Goal: Task Accomplishment & Management: Manage account settings

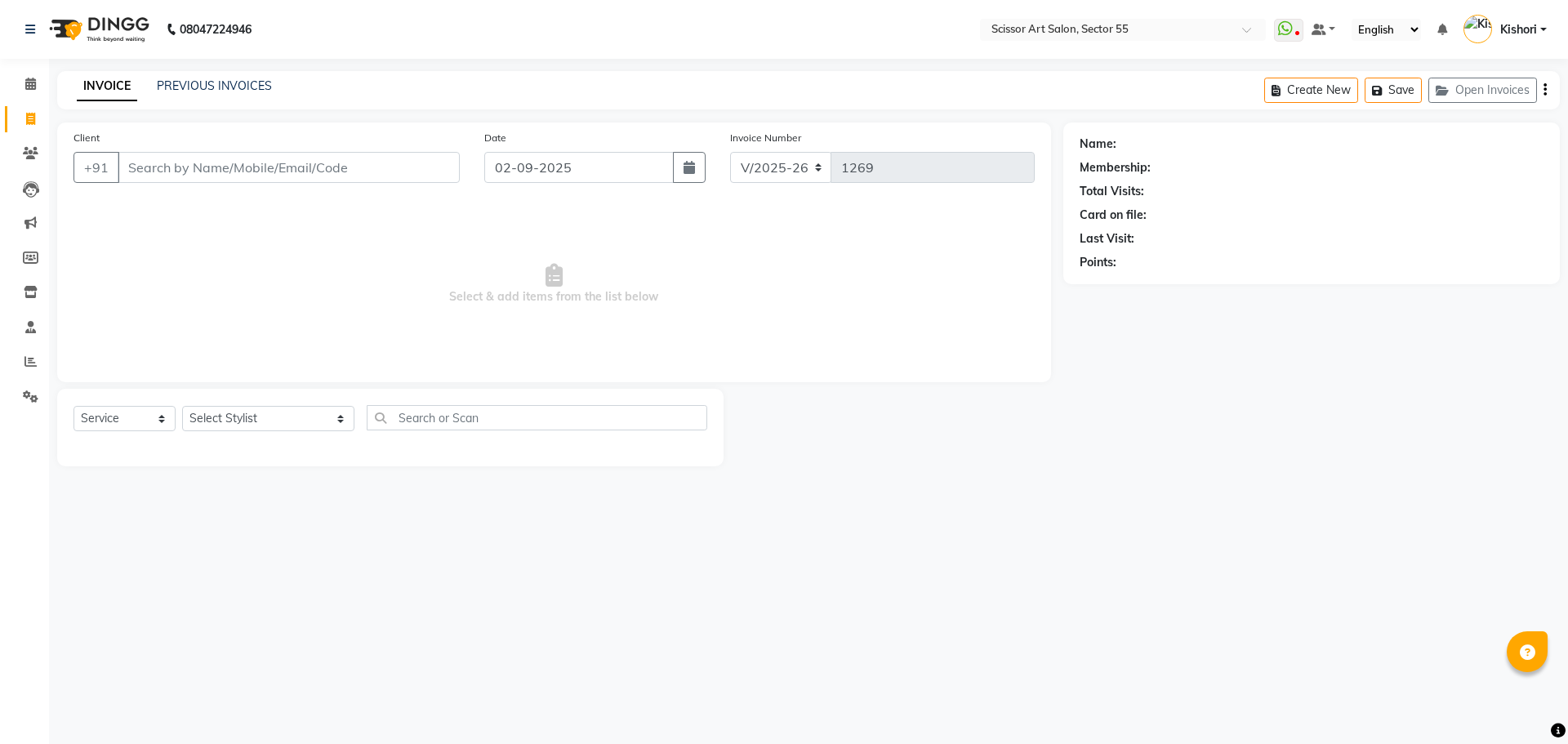
select select "4753"
select select "service"
click at [273, 419] on select "Select Stylist [PERSON_NAME] ([DEMOGRAPHIC_DATA] hairdresser) [PERSON_NAME] [PE…" at bounding box center [267, 418] width 172 height 25
select select "29037"
click at [182, 406] on select "Select Stylist [PERSON_NAME] ([DEMOGRAPHIC_DATA] hairdresser) [PERSON_NAME] [PE…" at bounding box center [267, 418] width 172 height 25
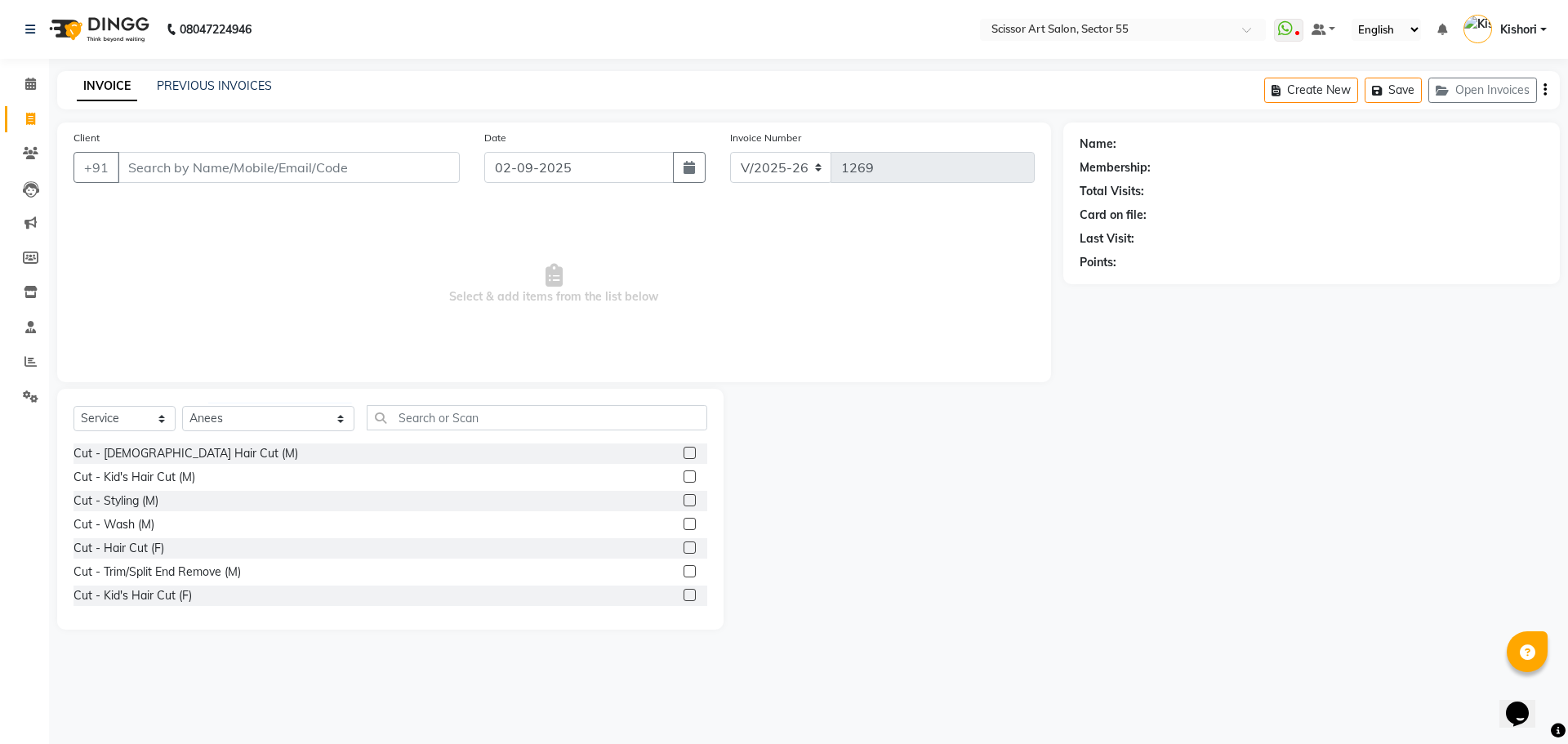
click at [684, 450] on label at bounding box center [689, 453] width 12 height 12
click at [684, 450] on input "checkbox" at bounding box center [688, 453] width 11 height 11
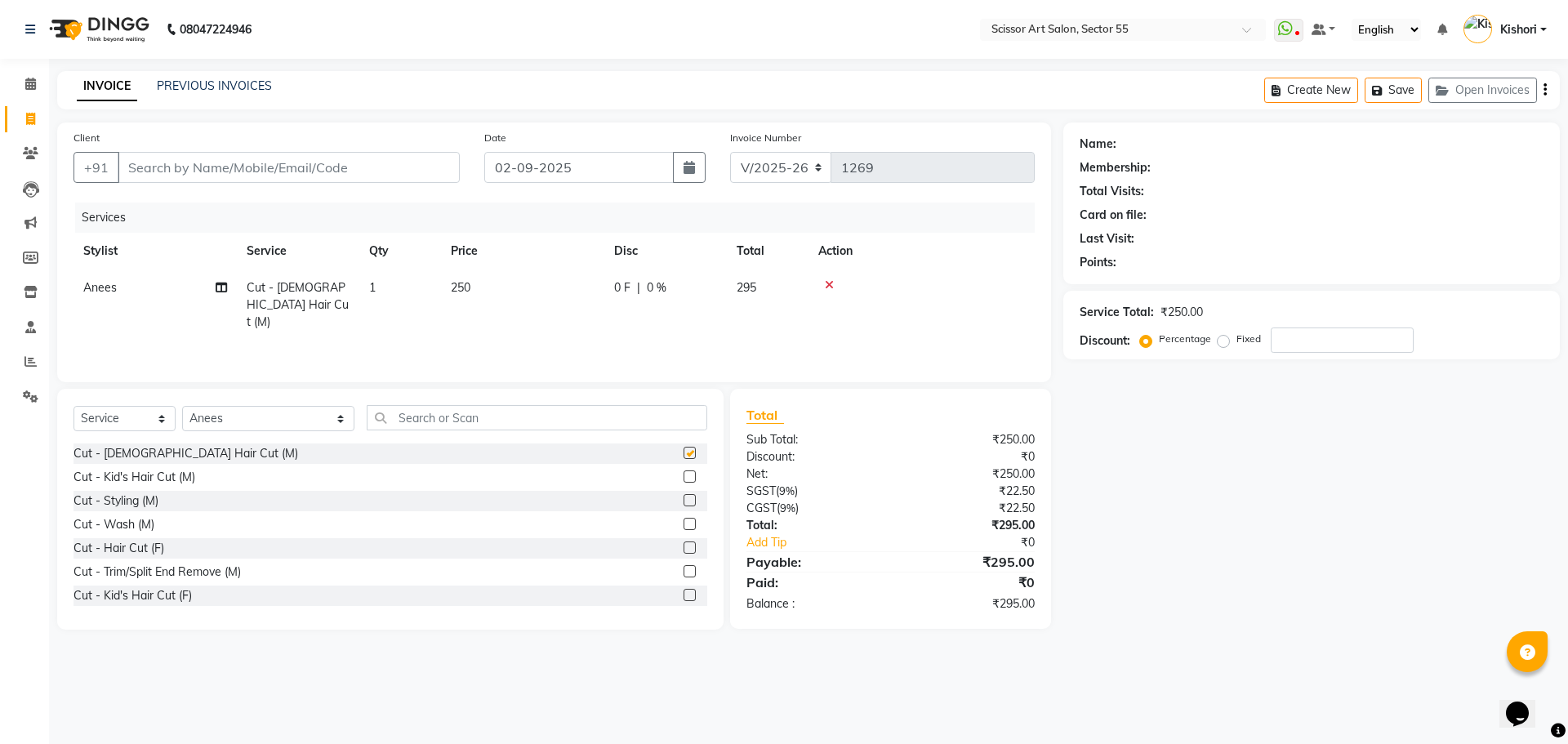
checkbox input "false"
click at [215, 161] on input "Client" at bounding box center [288, 167] width 342 height 31
type input "9"
type input "0"
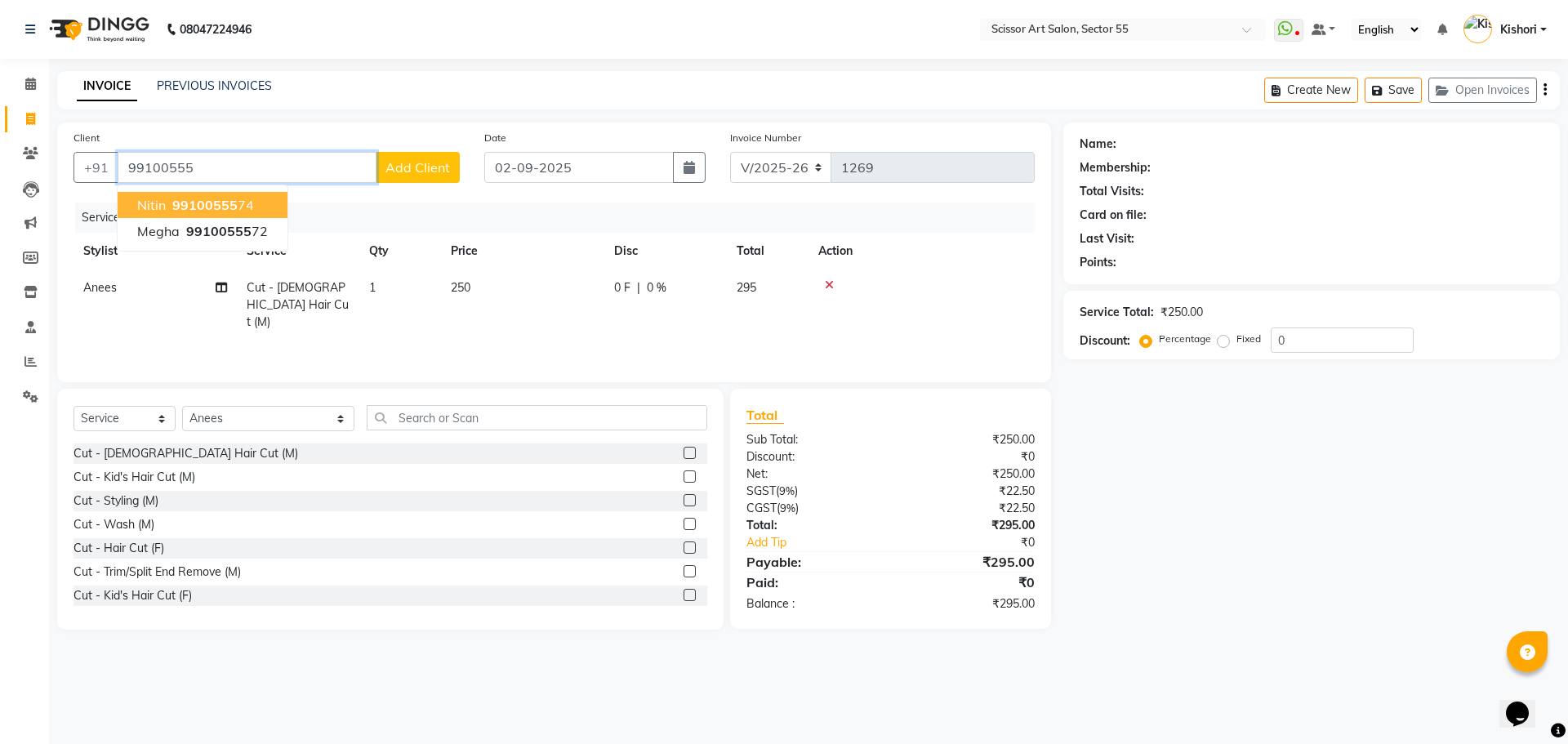
click at [246, 199] on ngb-highlight "99100555 74" at bounding box center [212, 205] width 85 height 16
type input "9910055574"
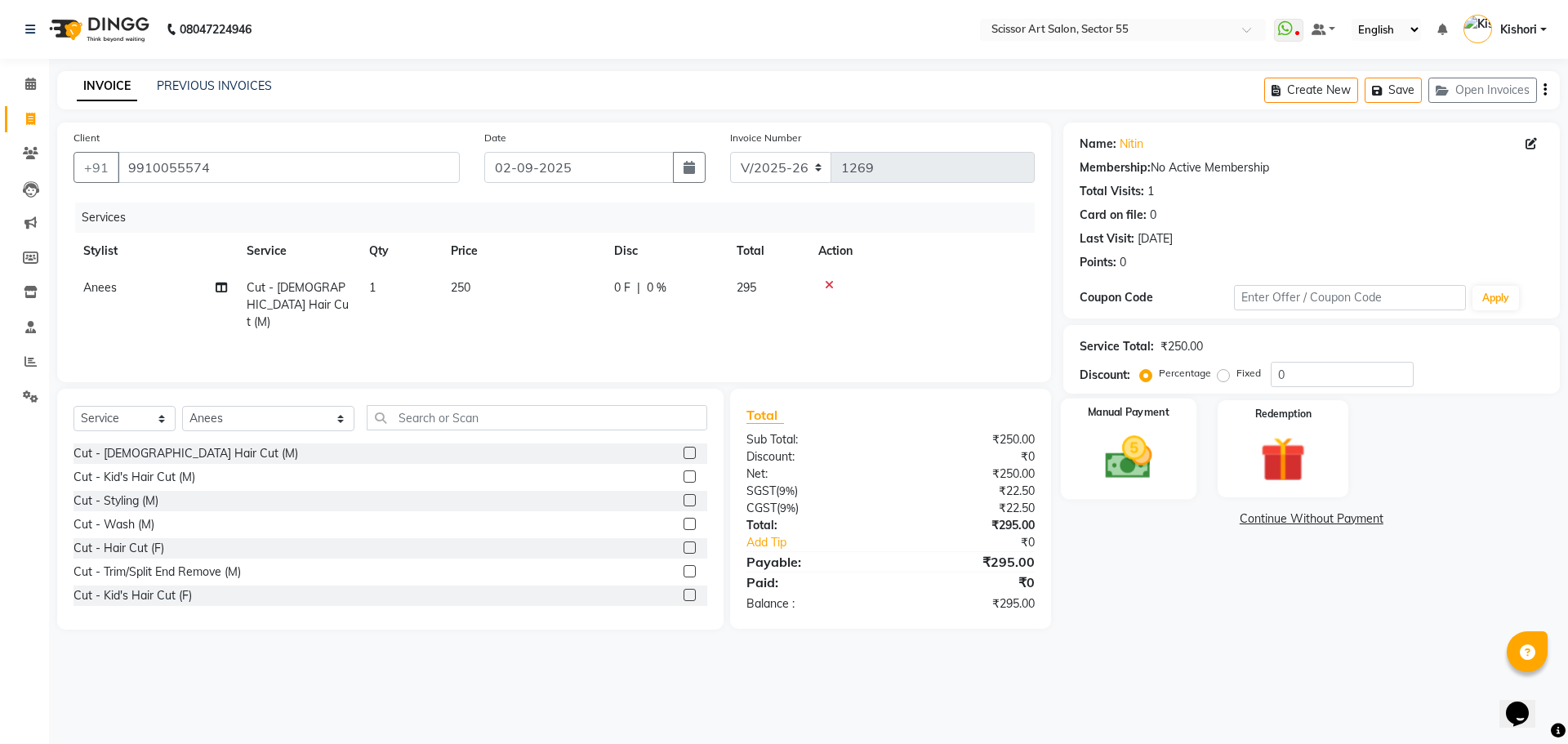
click at [1184, 464] on div "Manual Payment" at bounding box center [1128, 449] width 136 height 100
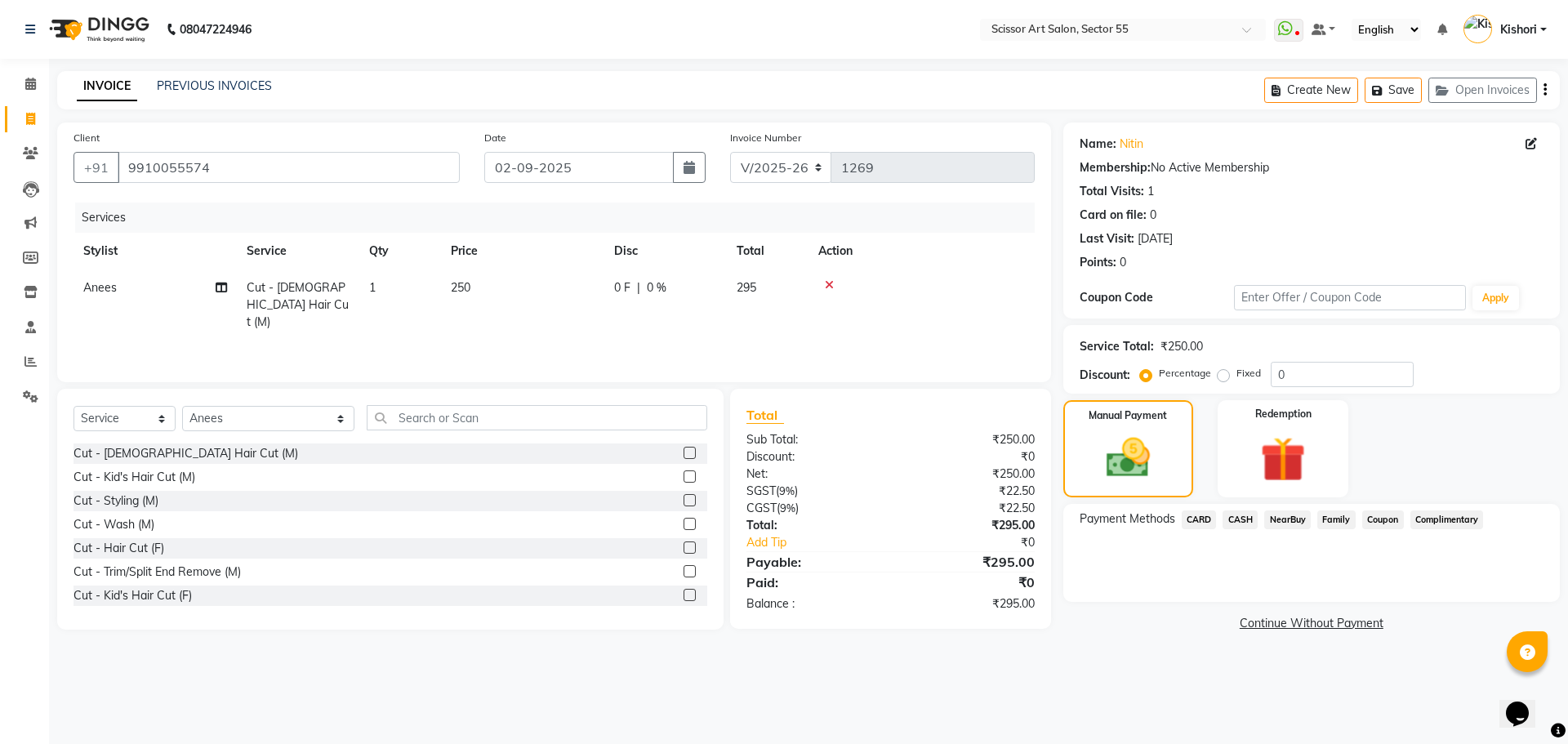
click at [1207, 518] on span "CARD" at bounding box center [1199, 520] width 36 height 19
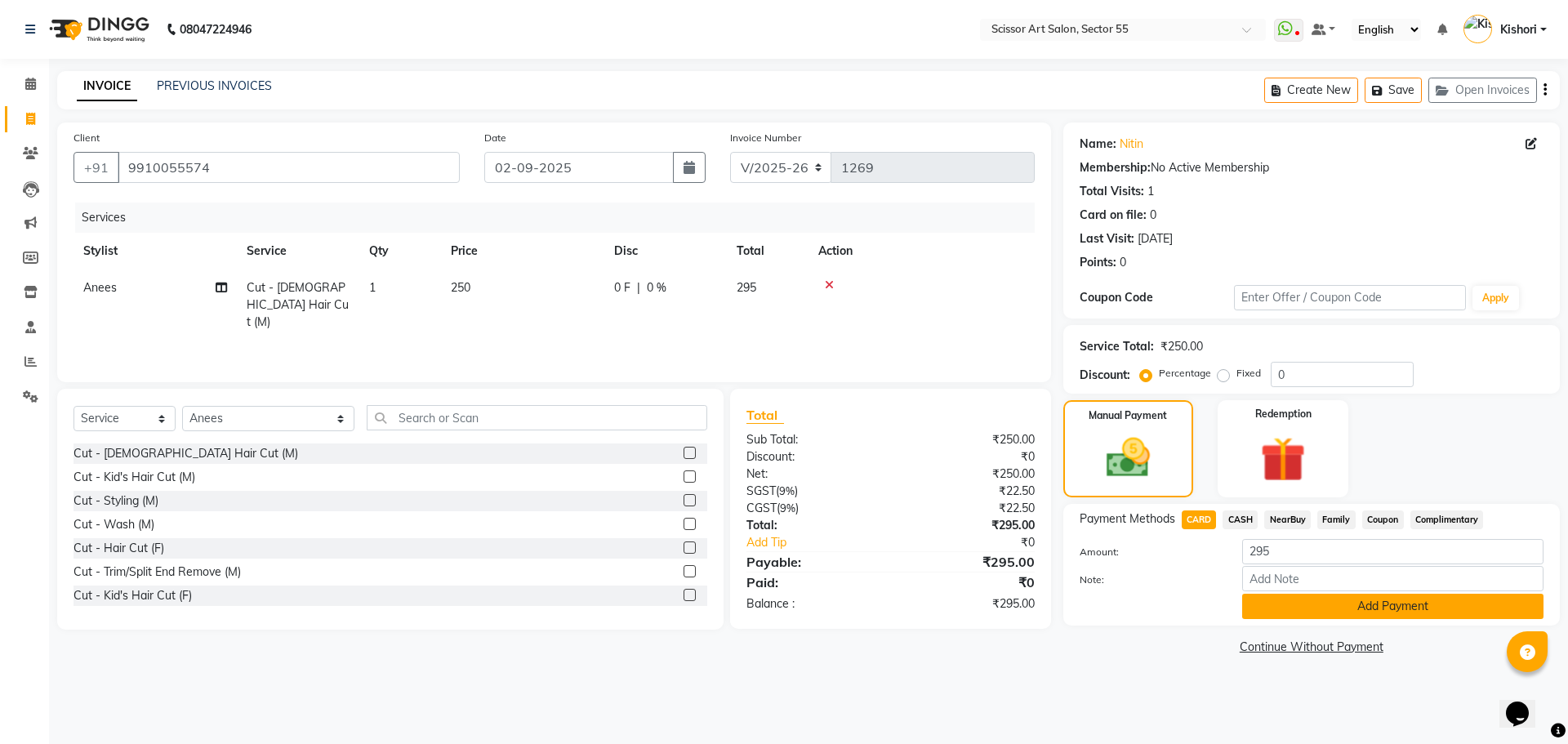
click at [1296, 604] on button "Add Payment" at bounding box center [1392, 607] width 301 height 25
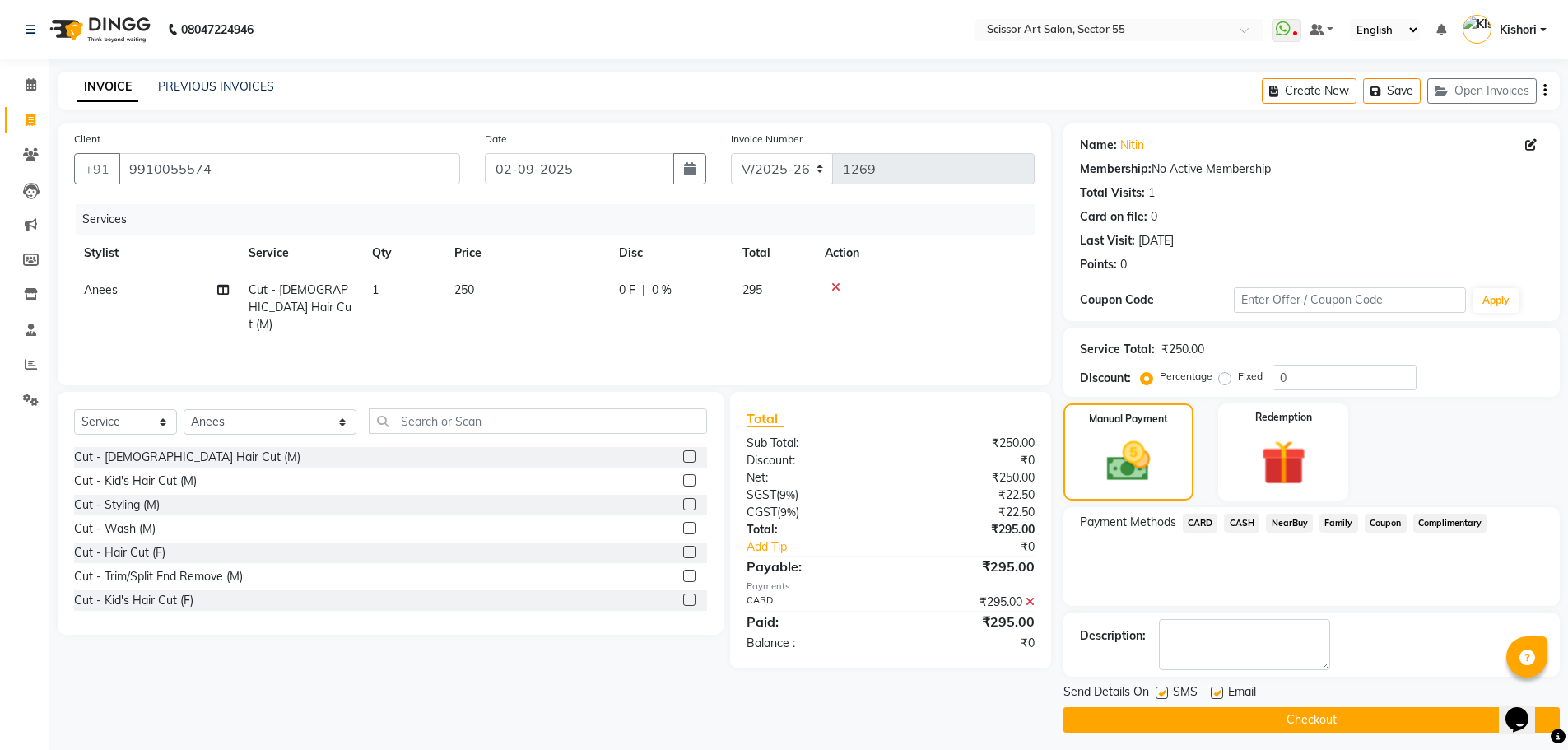
click at [1151, 709] on button "Checkout" at bounding box center [1312, 720] width 496 height 25
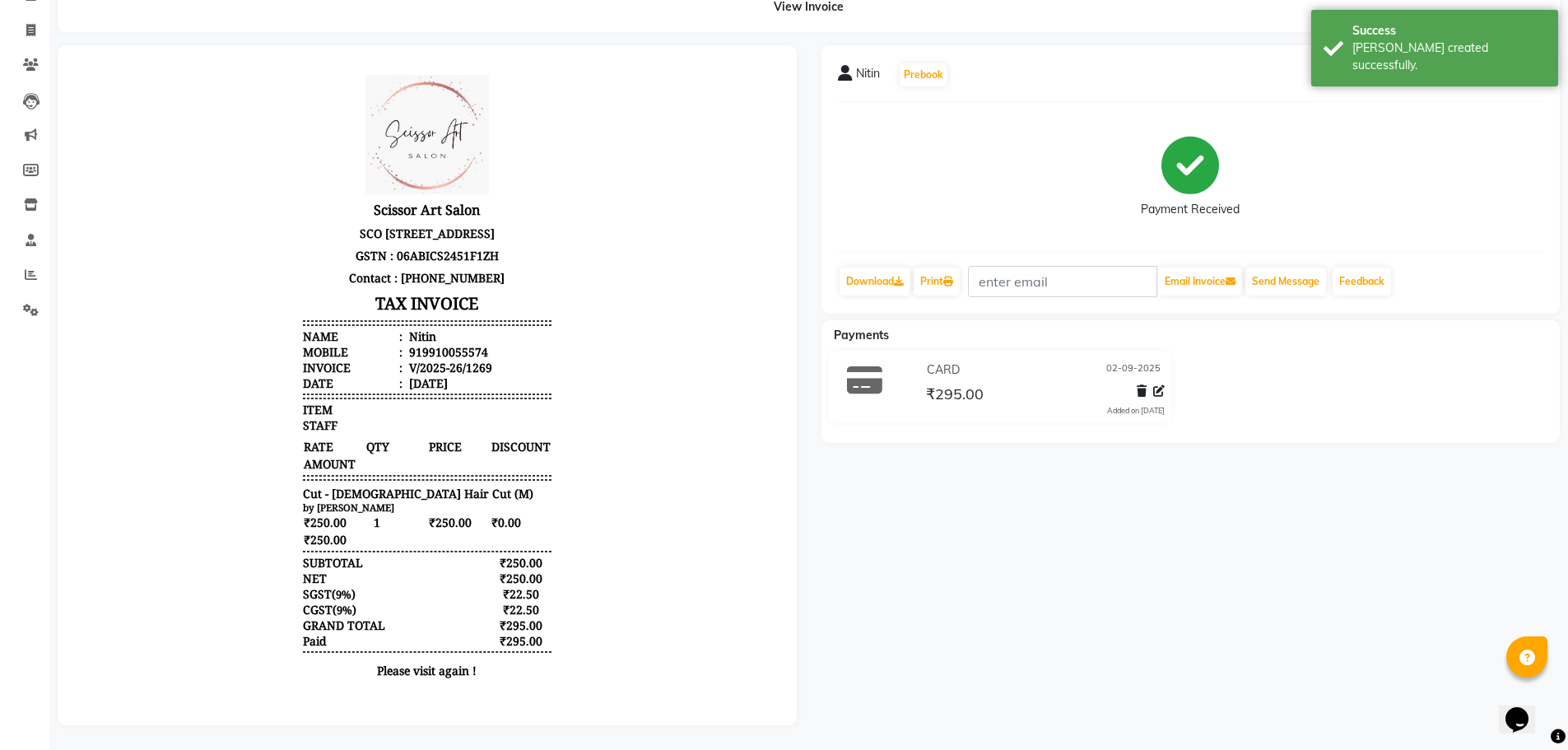
scroll to position [102, 0]
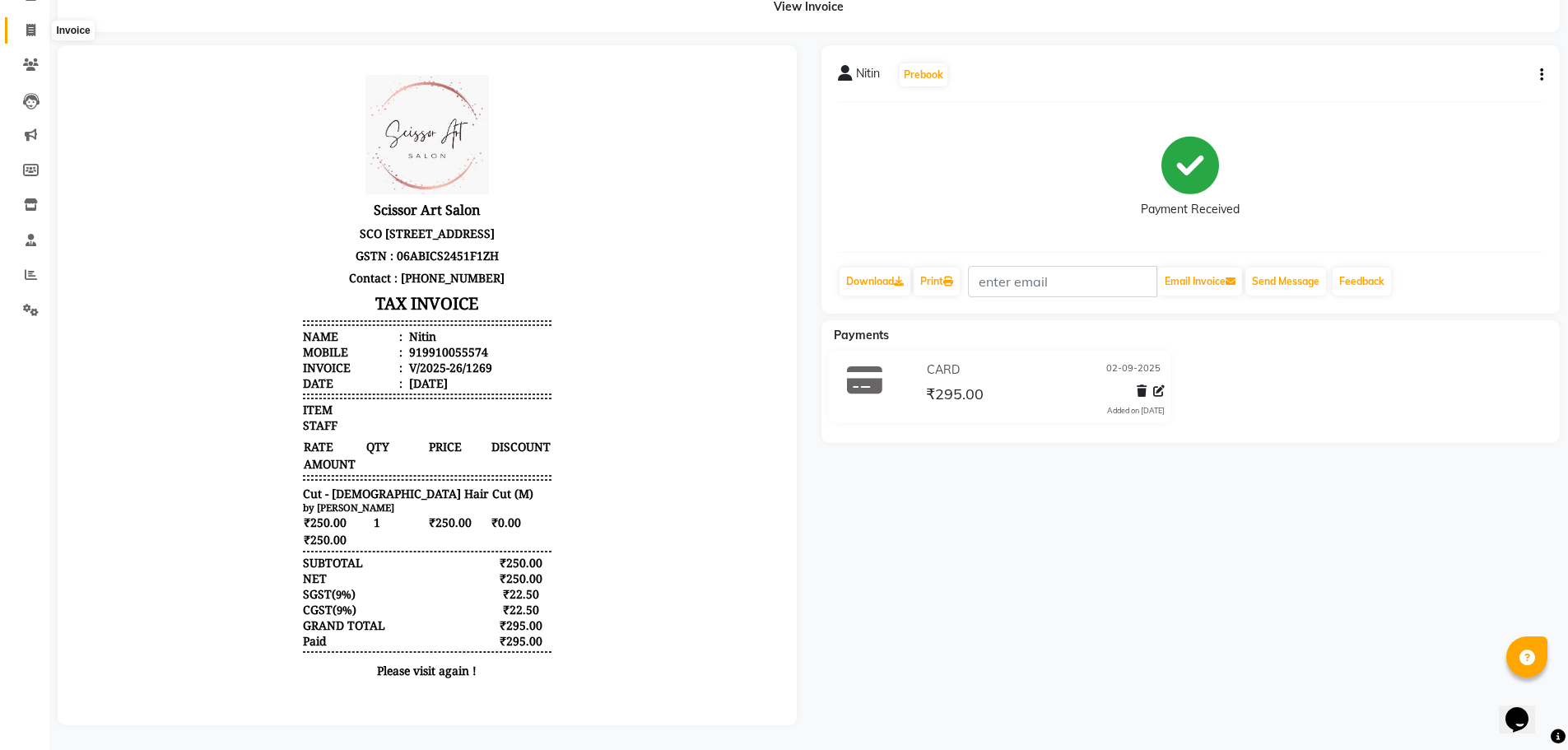
click at [24, 21] on span at bounding box center [31, 31] width 29 height 19
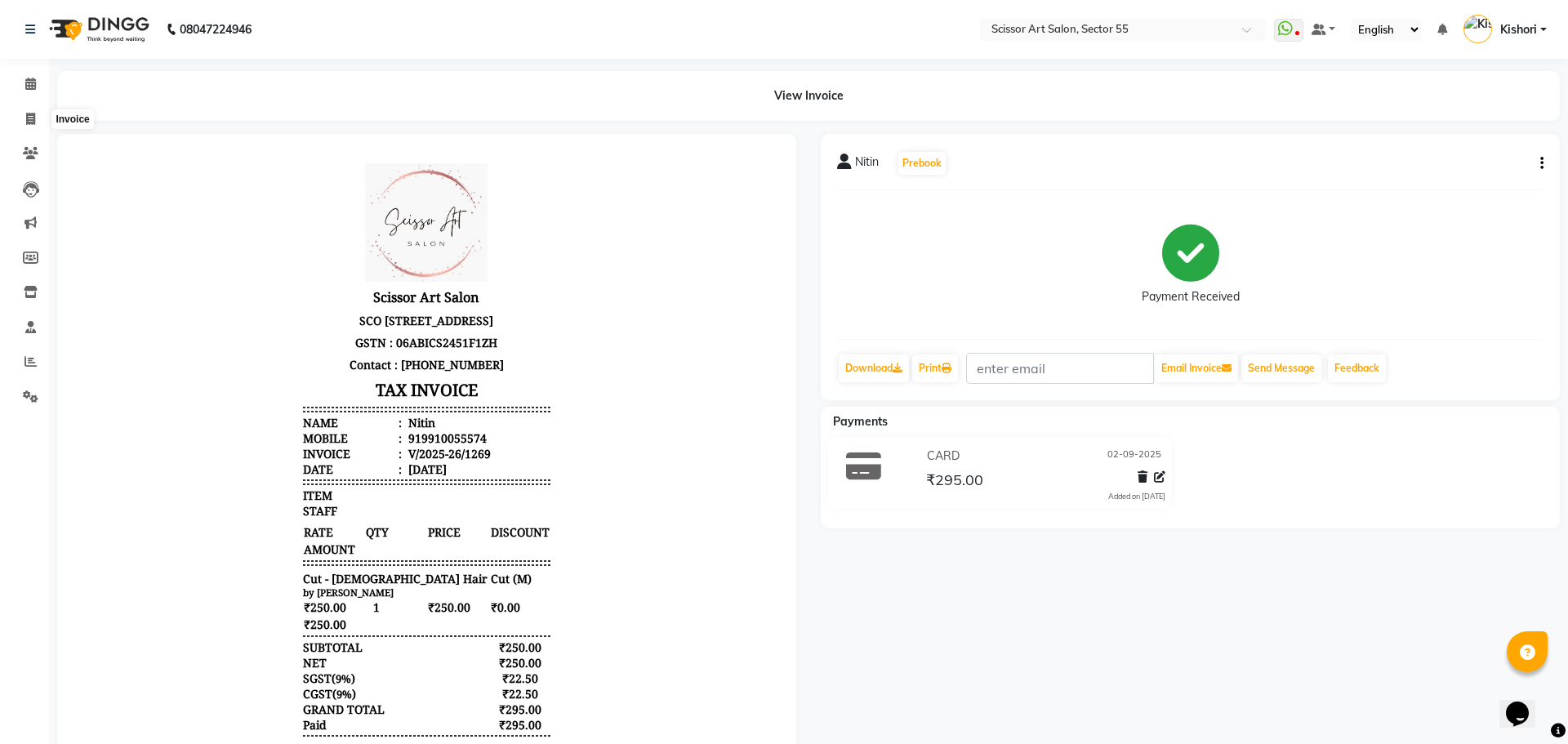
select select "4753"
select select "service"
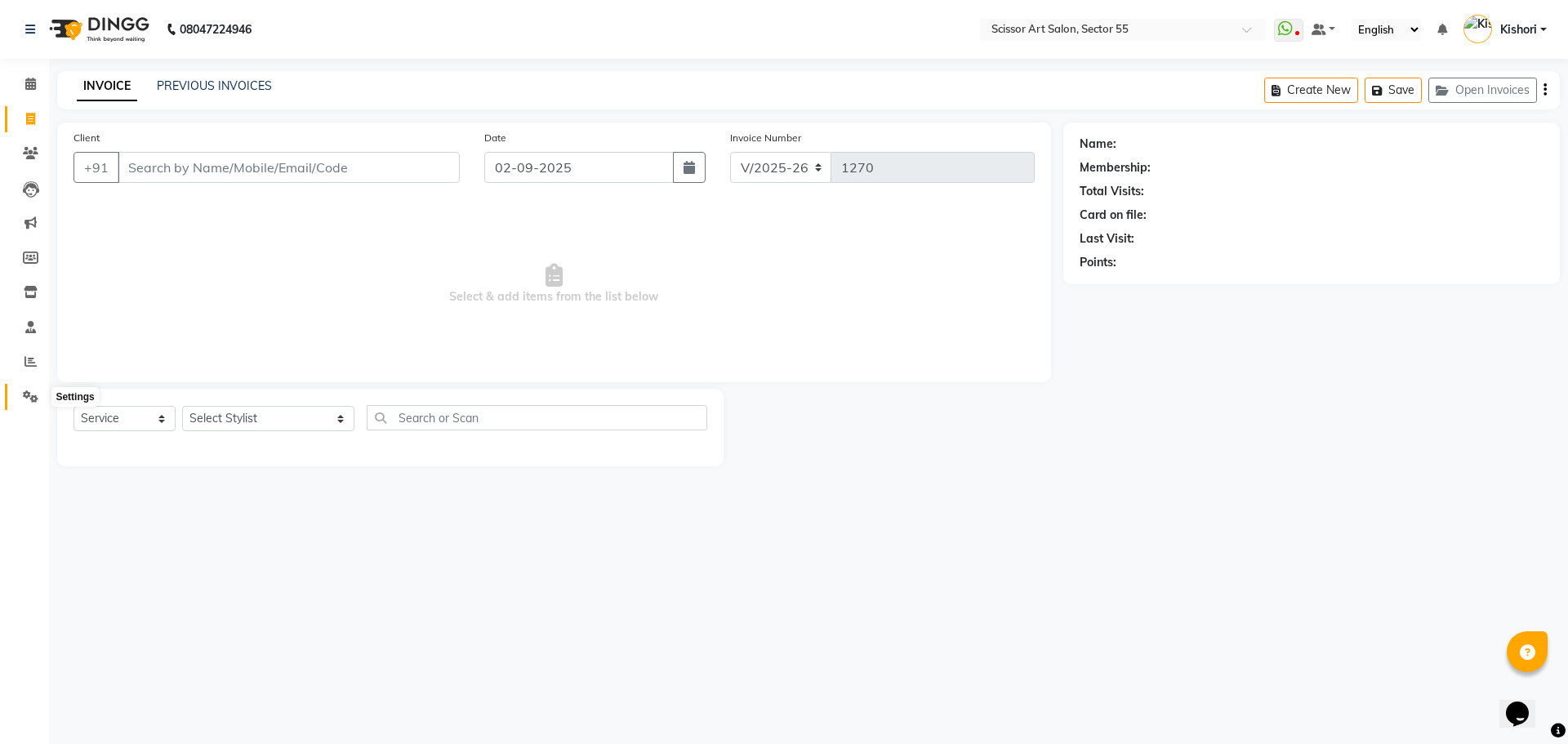
click at [37, 400] on icon at bounding box center [31, 396] width 15 height 12
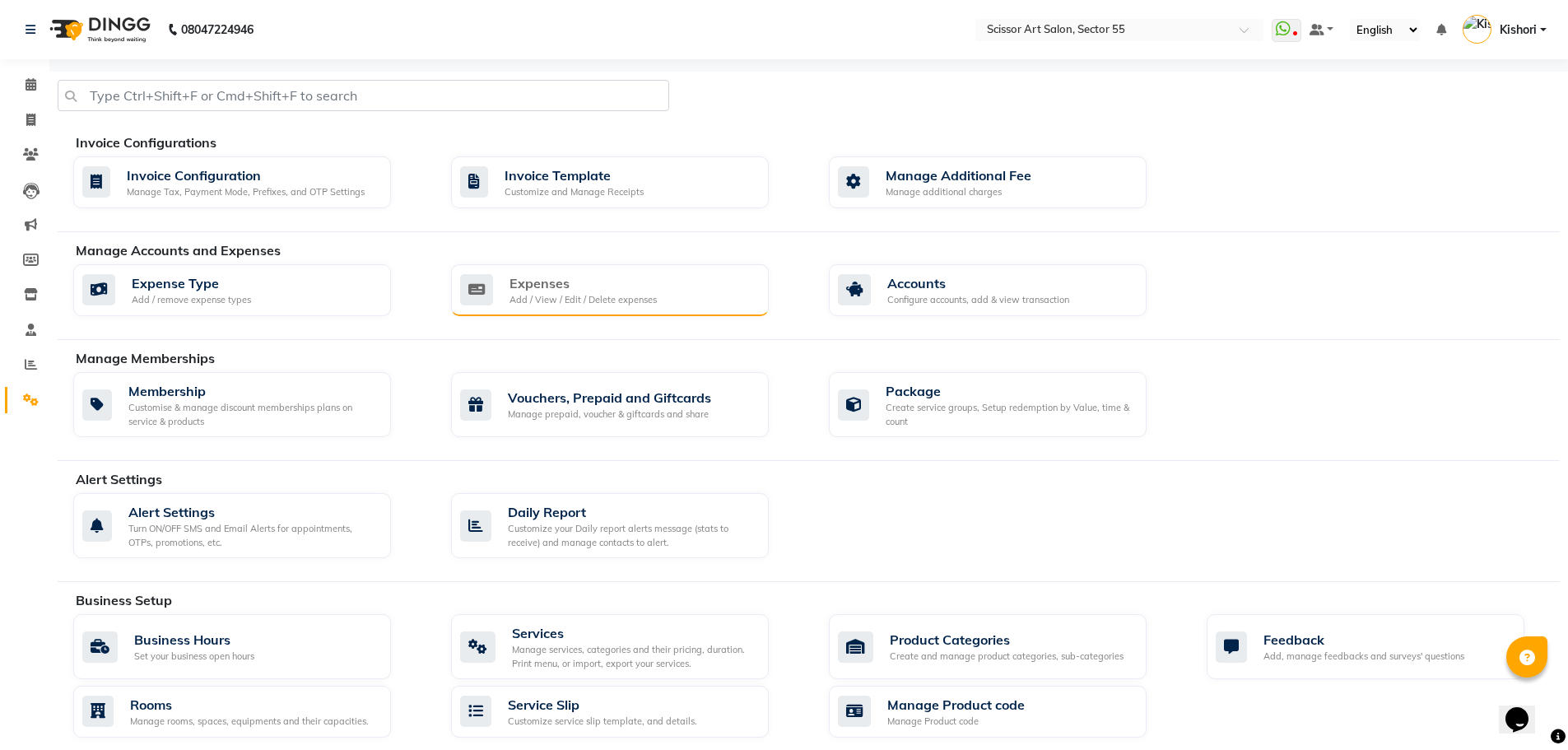
click at [545, 302] on div "Add / View / Edit / Delete expenses" at bounding box center [583, 299] width 147 height 14
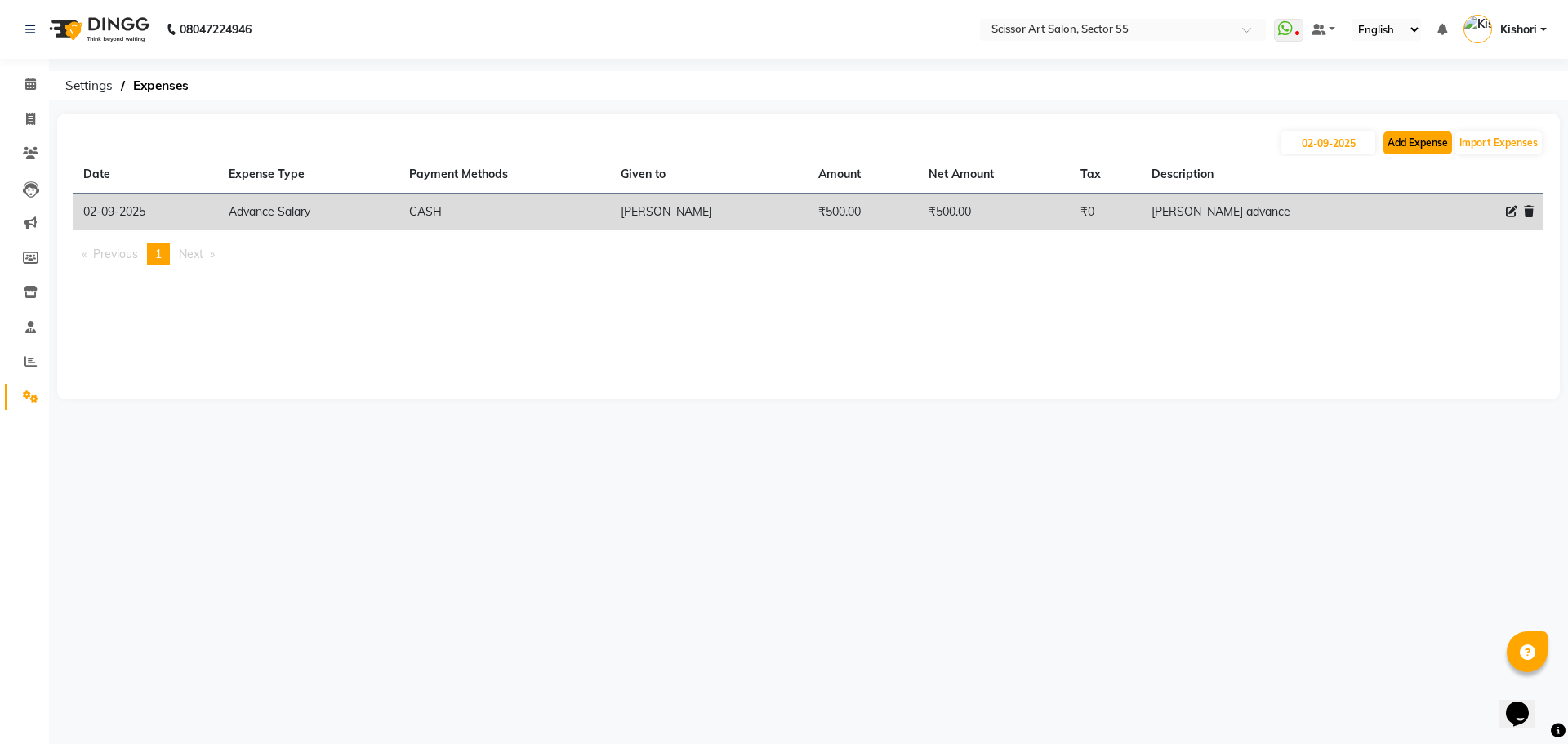
click at [1447, 141] on button "Add Expense" at bounding box center [1417, 143] width 68 height 23
select select "1"
select select "3597"
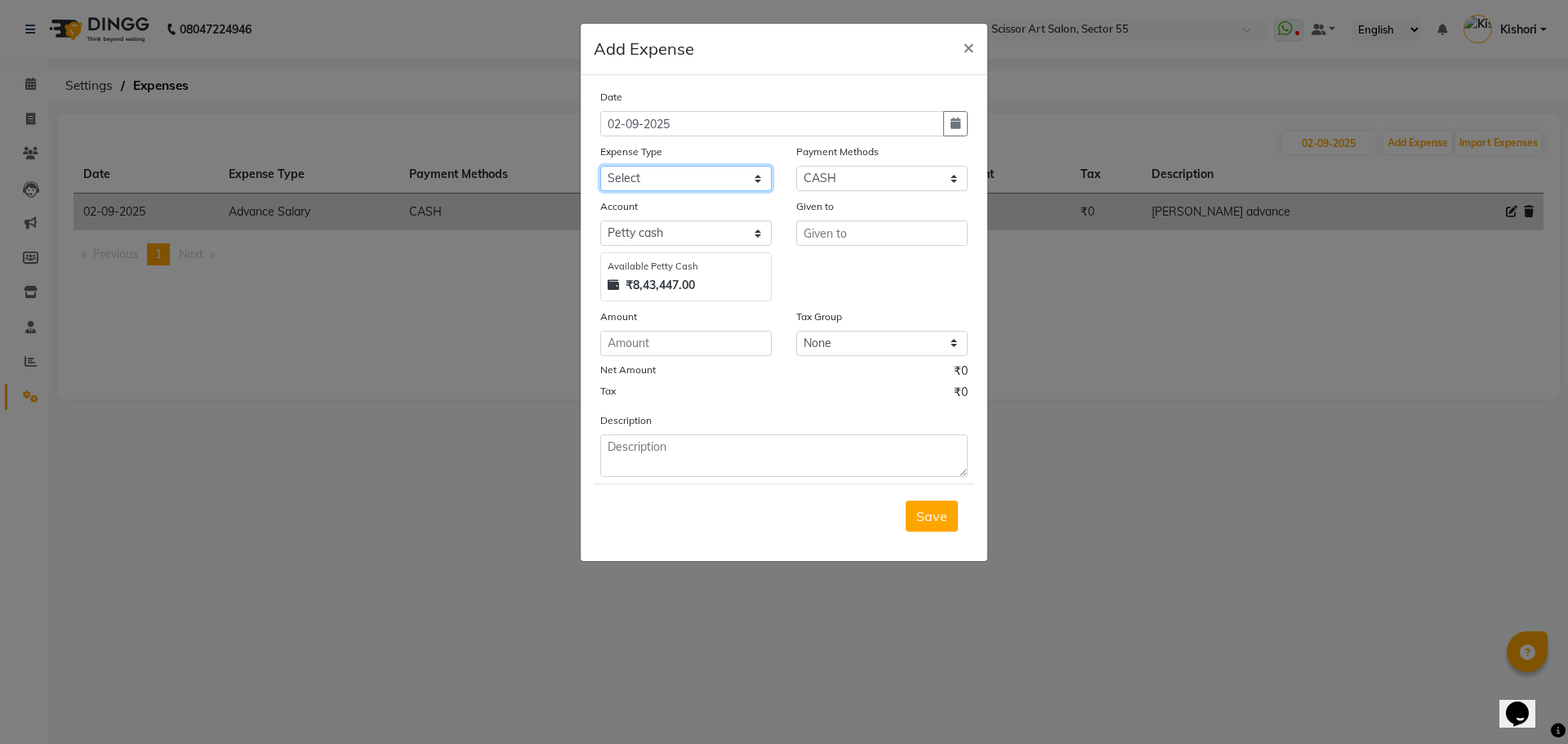
click at [716, 179] on select "Select Advance Salary Bank charges Car maintenance Cash transfer to bank Cash t…" at bounding box center [685, 178] width 171 height 25
select select "22483"
click at [600, 165] on select "Select Advance Salary Bank charges Car maintenance Cash transfer to bank Cash t…" at bounding box center [685, 178] width 171 height 25
click at [662, 335] on input "number" at bounding box center [685, 343] width 171 height 25
type input "70"
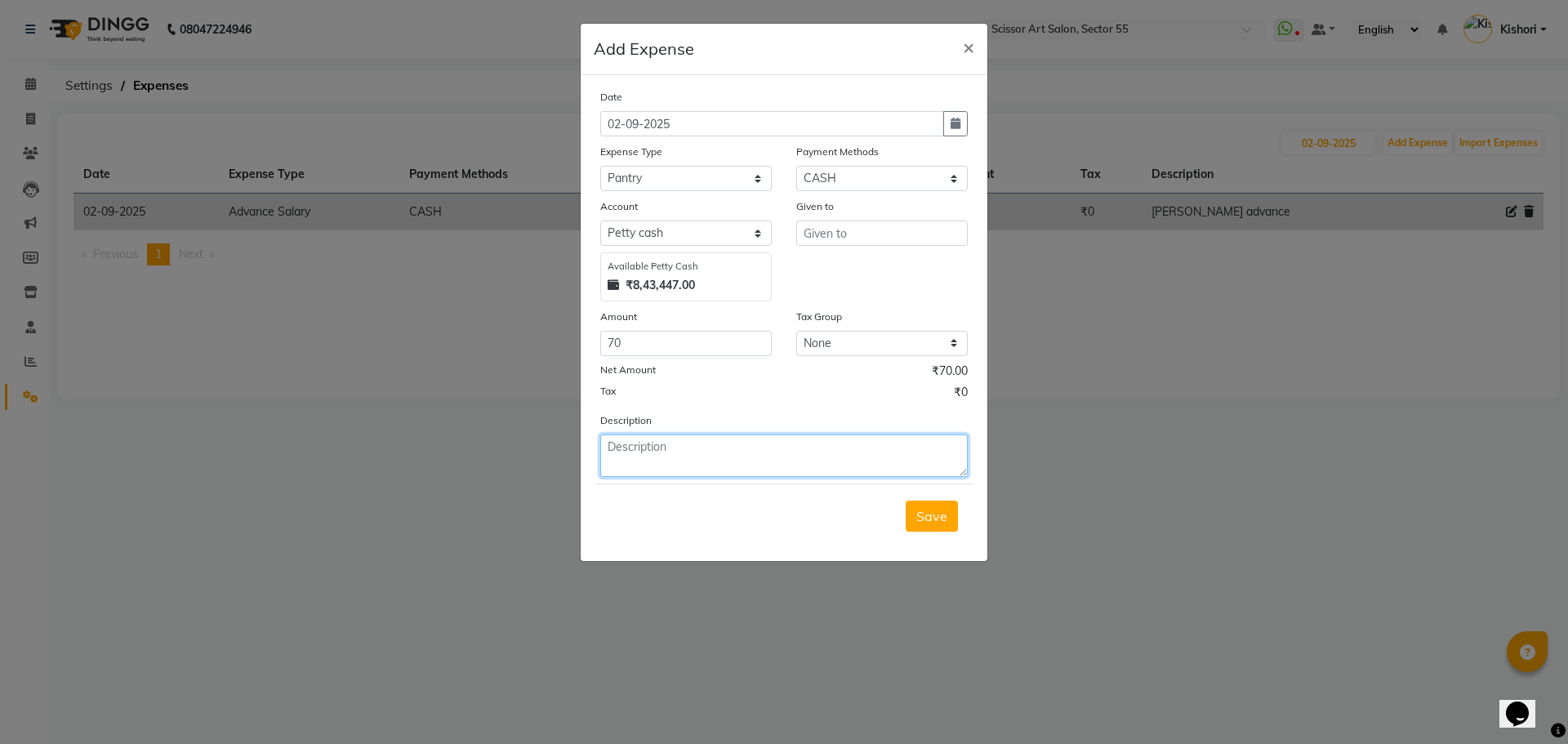
click at [714, 450] on textarea at bounding box center [784, 456] width 367 height 42
type textarea "milk"
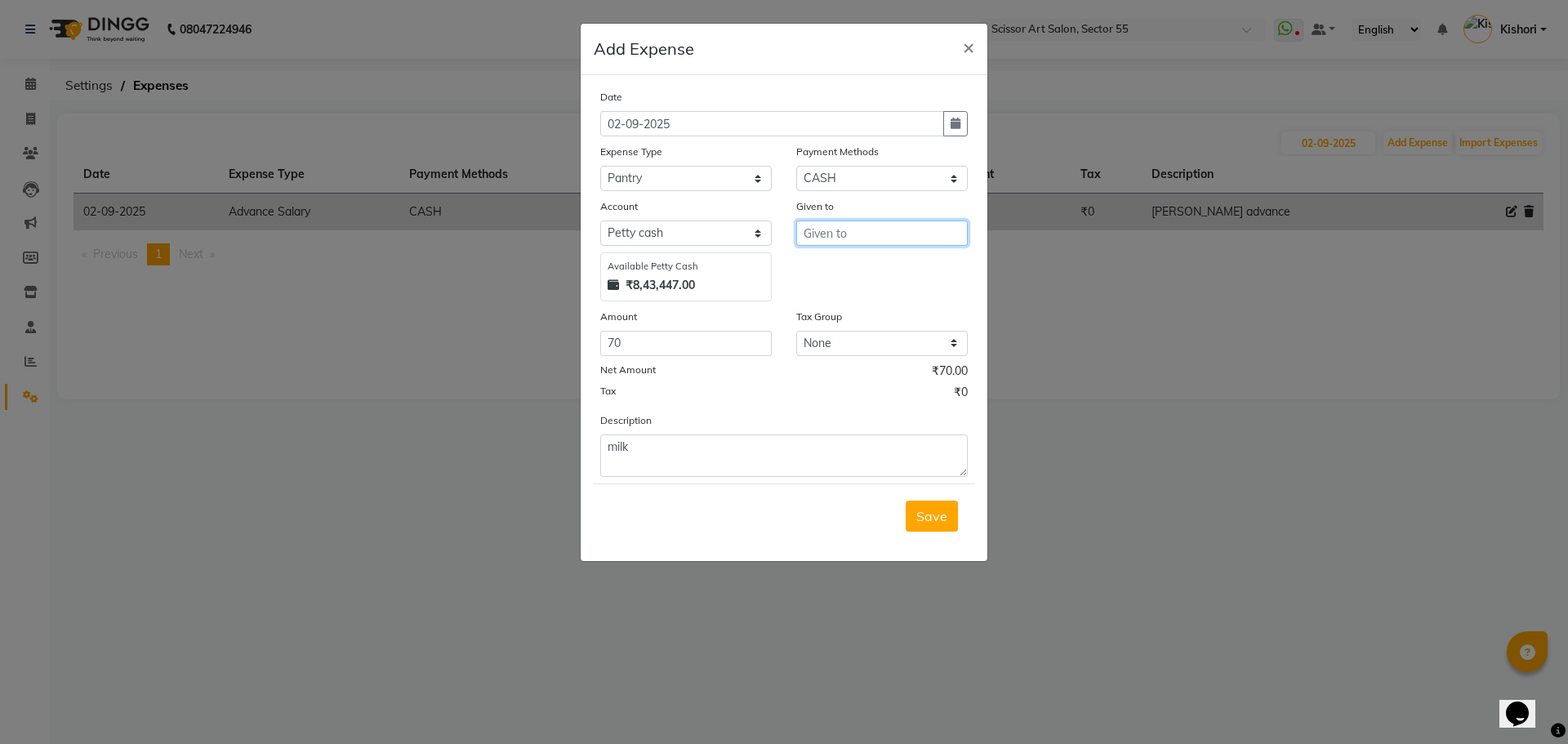
click at [959, 244] on input "text" at bounding box center [882, 233] width 171 height 25
click at [886, 263] on button "Ban ty" at bounding box center [861, 267] width 129 height 26
click at [886, 263] on div "Given to [PERSON_NAME] Ban ty" at bounding box center [883, 250] width 196 height 104
click at [893, 236] on input "[PERSON_NAME]" at bounding box center [882, 233] width 171 height 25
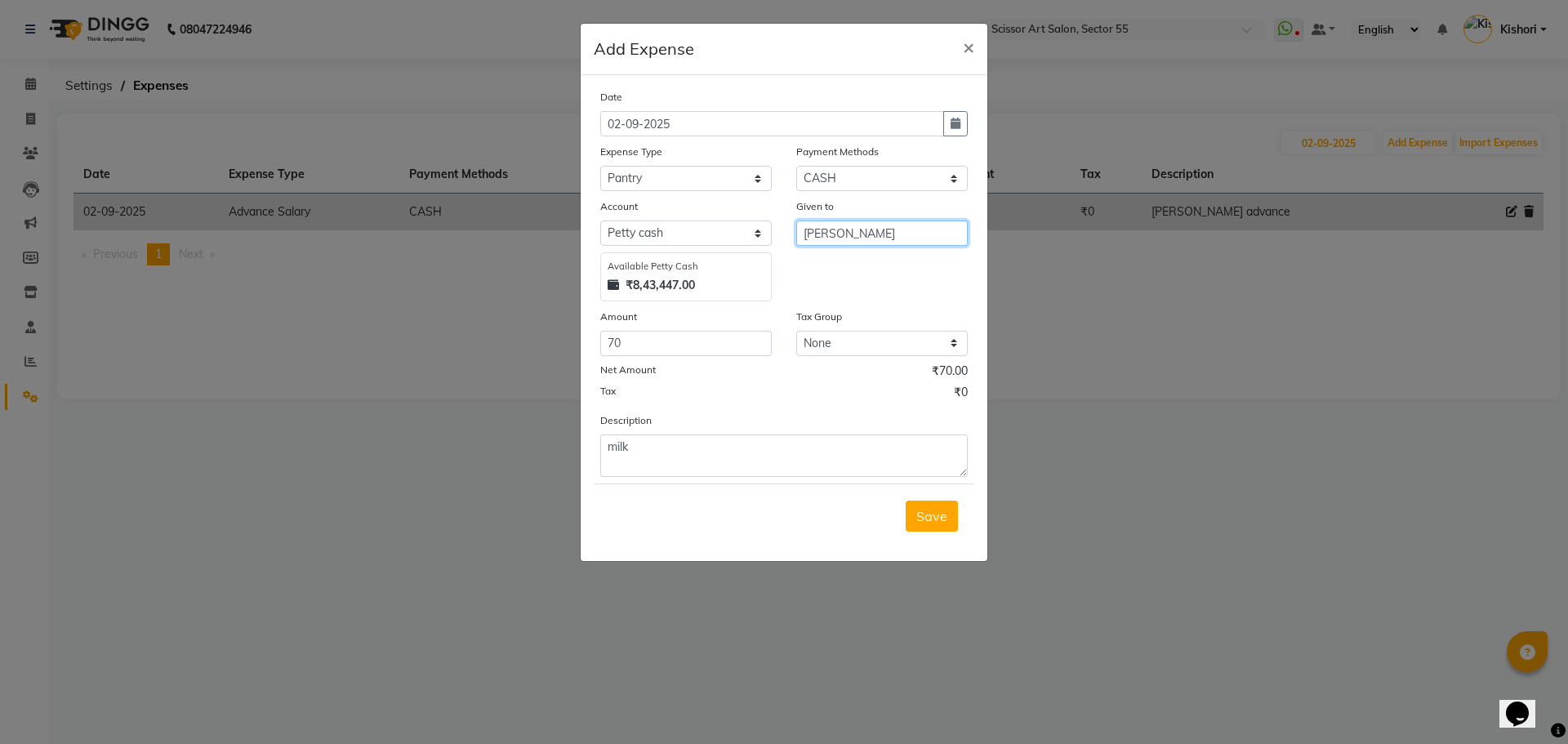
click at [947, 236] on input "[PERSON_NAME]" at bounding box center [882, 233] width 171 height 25
type input "\"
click at [889, 263] on button "B anty" at bounding box center [861, 267] width 129 height 26
type input "[PERSON_NAME]"
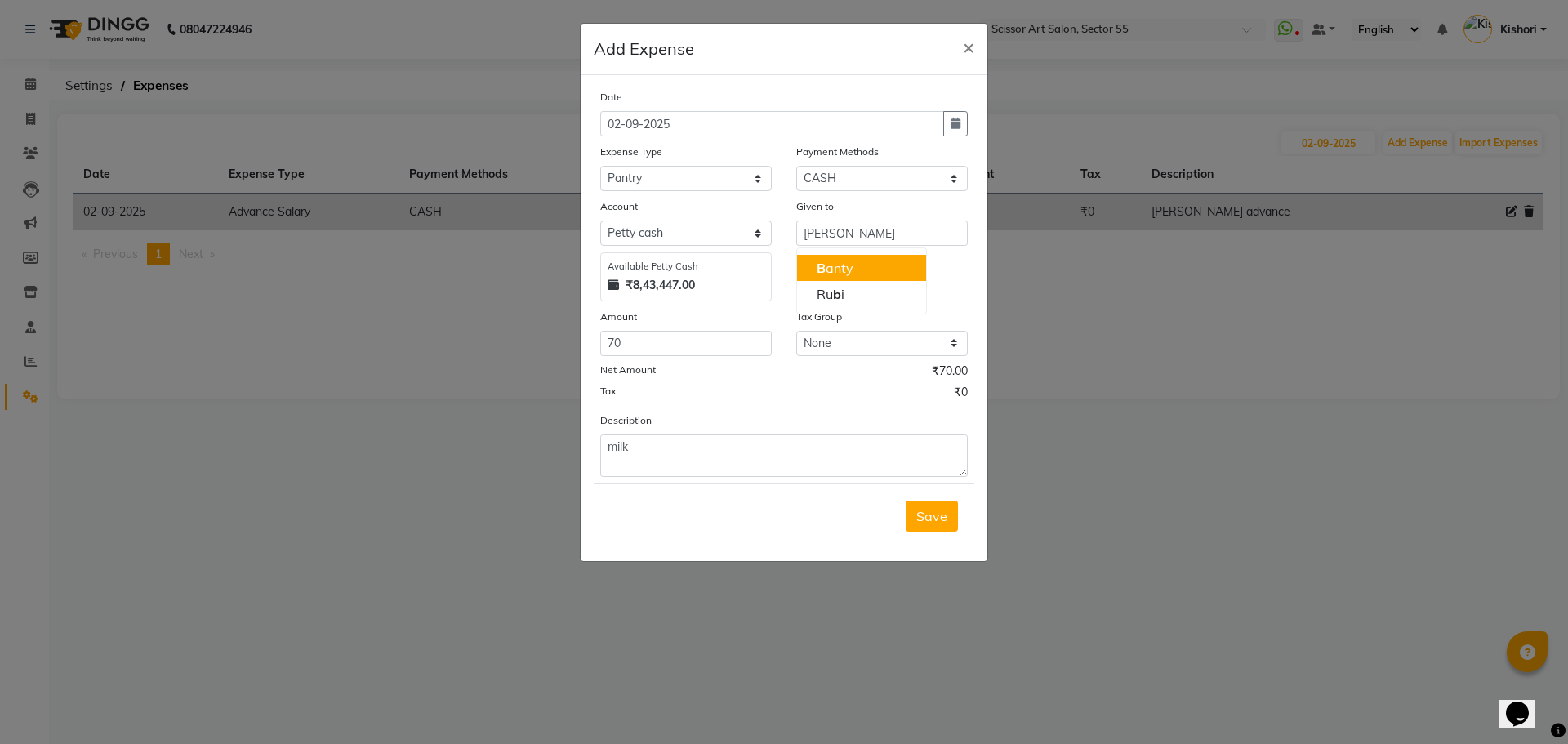
click at [889, 262] on div "Given to [PERSON_NAME] Ru b i" at bounding box center [883, 250] width 196 height 104
click at [933, 514] on span "Save" at bounding box center [932, 515] width 31 height 16
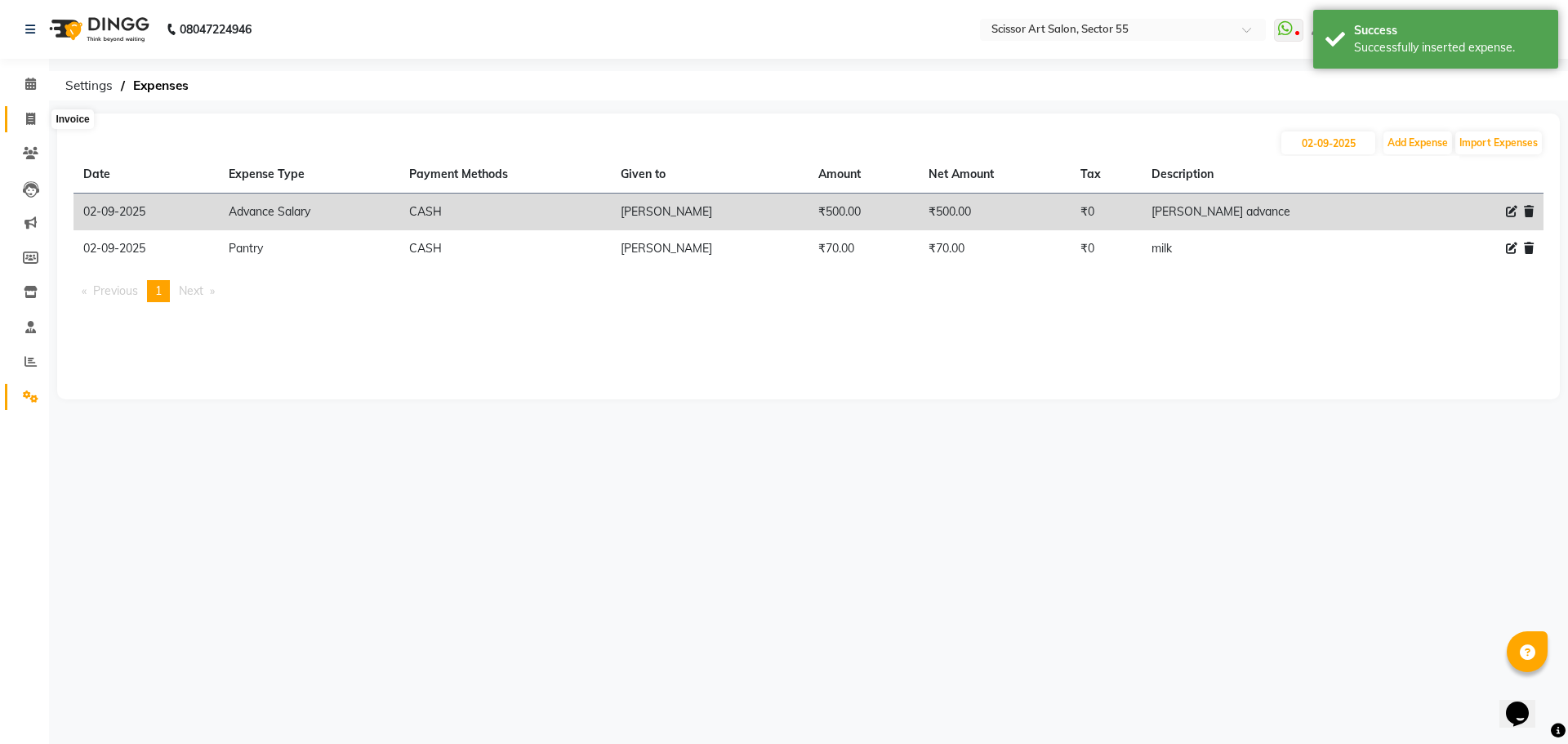
click at [26, 115] on icon at bounding box center [30, 118] width 9 height 12
select select "service"
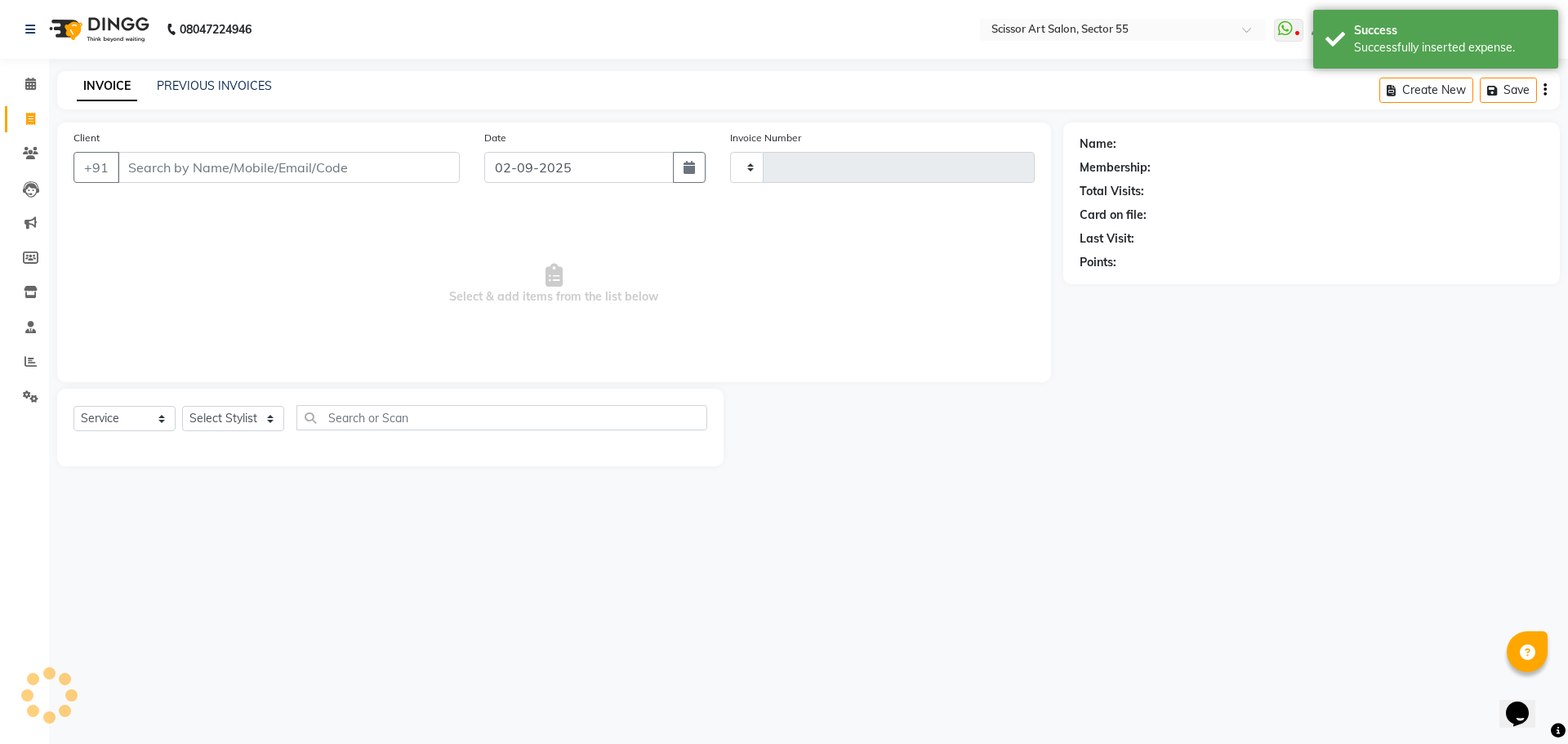
type input "1270"
select select "4753"
